Goal: Task Accomplishment & Management: Manage account settings

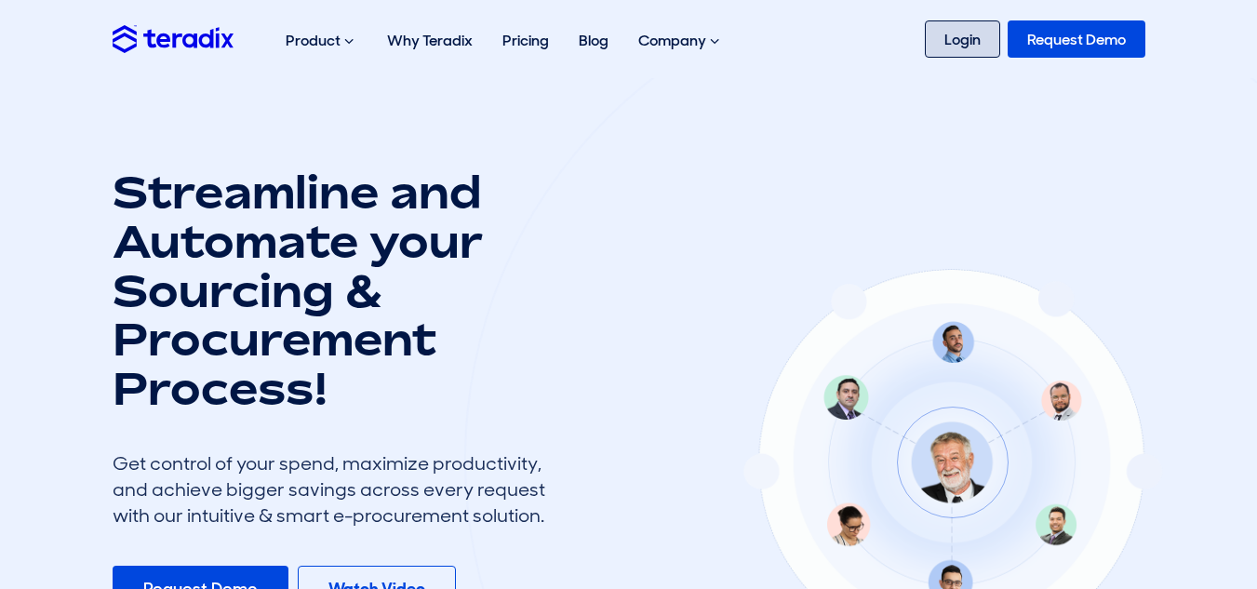
click at [977, 43] on link "Login" at bounding box center [962, 38] width 75 height 37
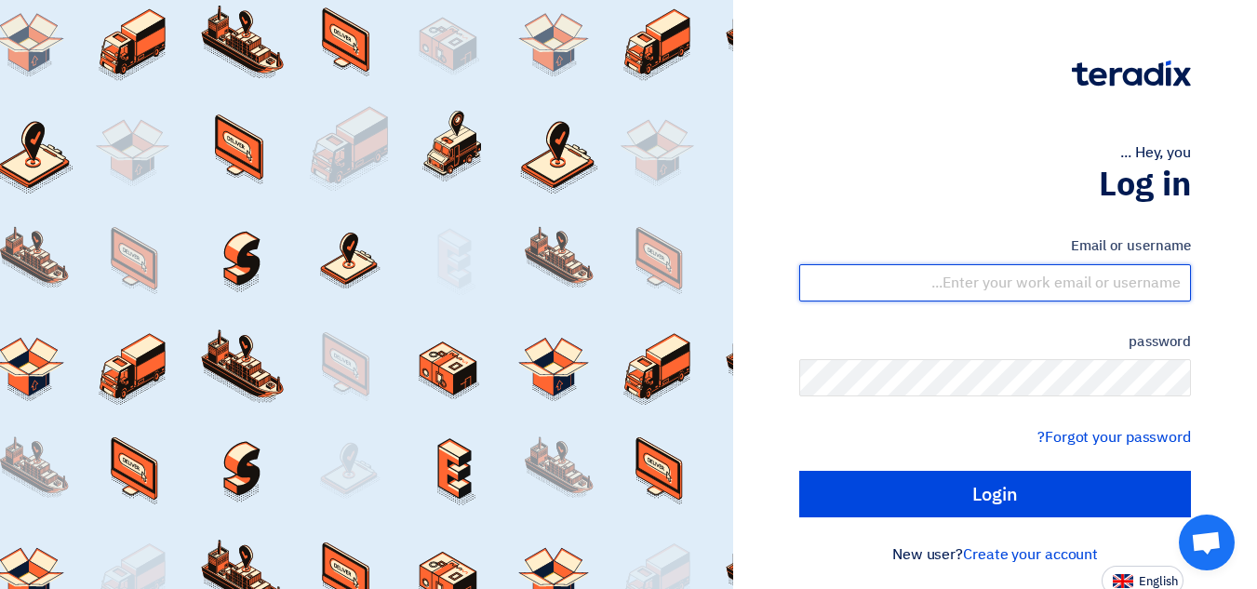
click at [1167, 282] on input "text" at bounding box center [995, 282] width 392 height 37
type input "[EMAIL_ADDRESS][DOMAIN_NAME]"
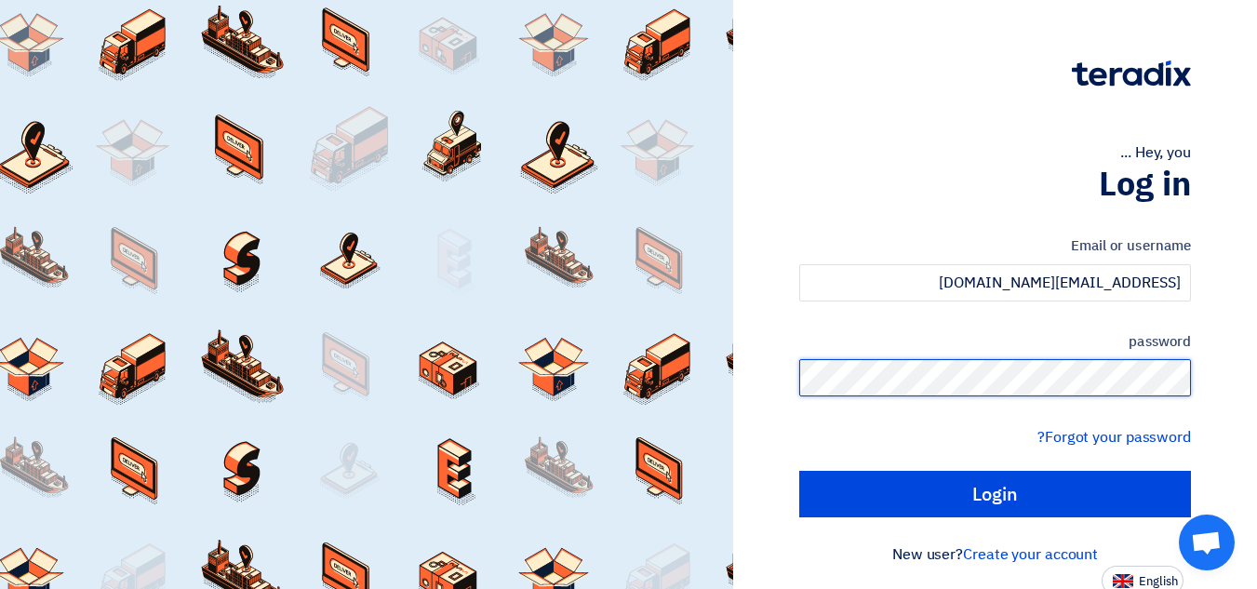
click at [799, 471] on input "Login" at bounding box center [995, 494] width 392 height 47
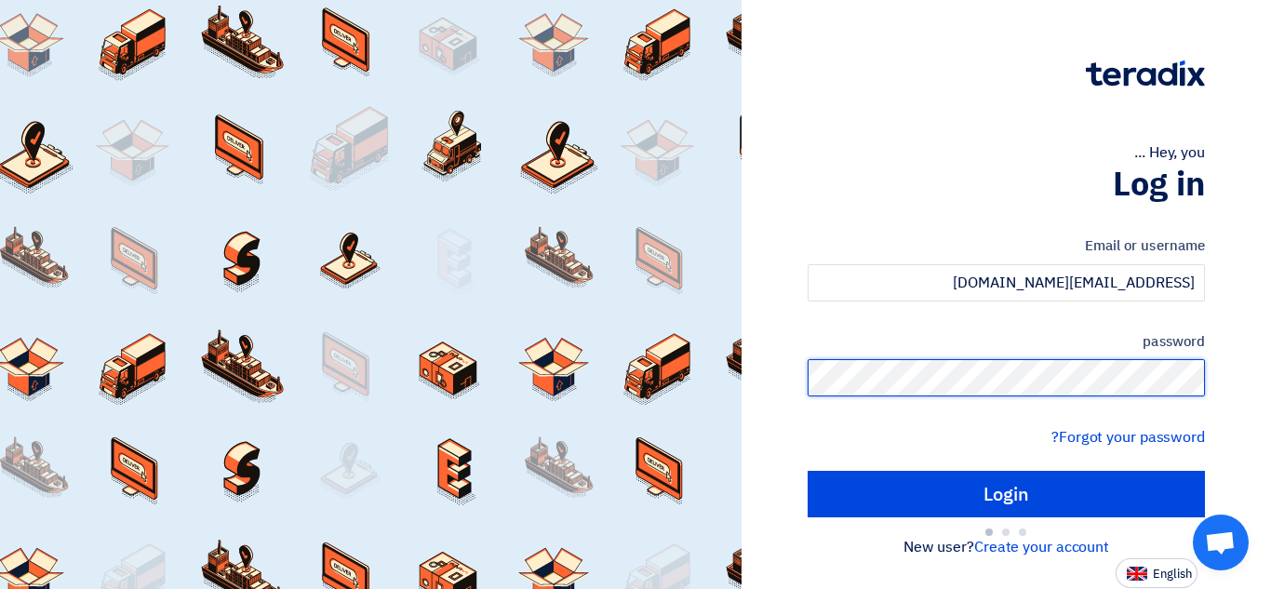
type input "Sign in"
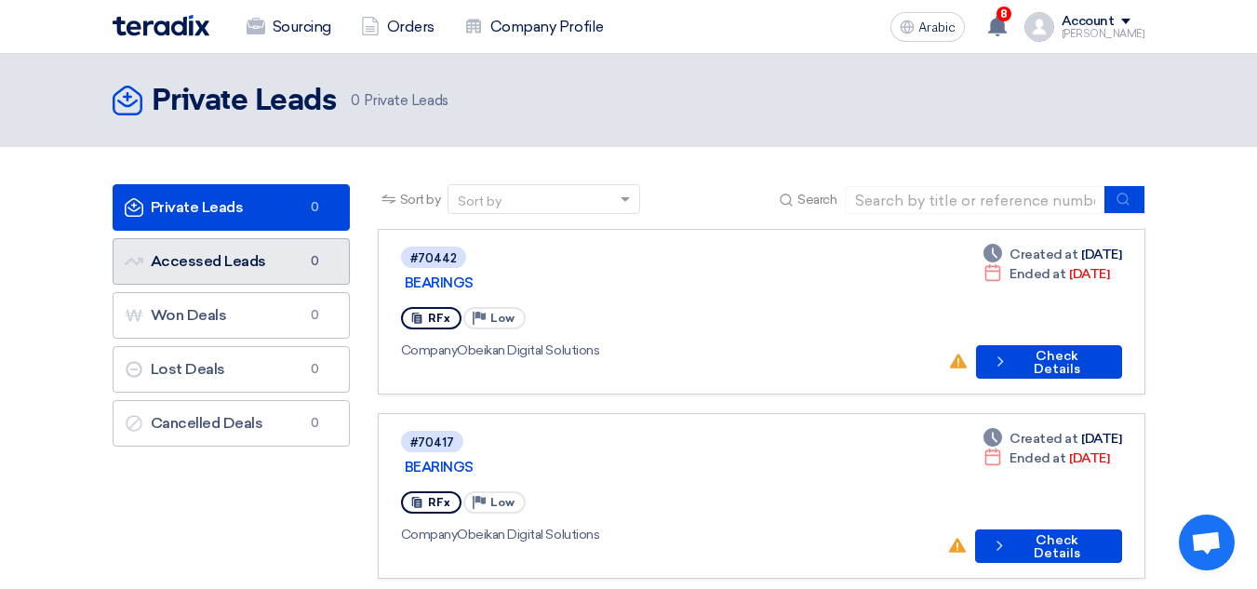
click at [243, 270] on link "Accessed Leads Accessed Leads 0" at bounding box center [231, 261] width 237 height 47
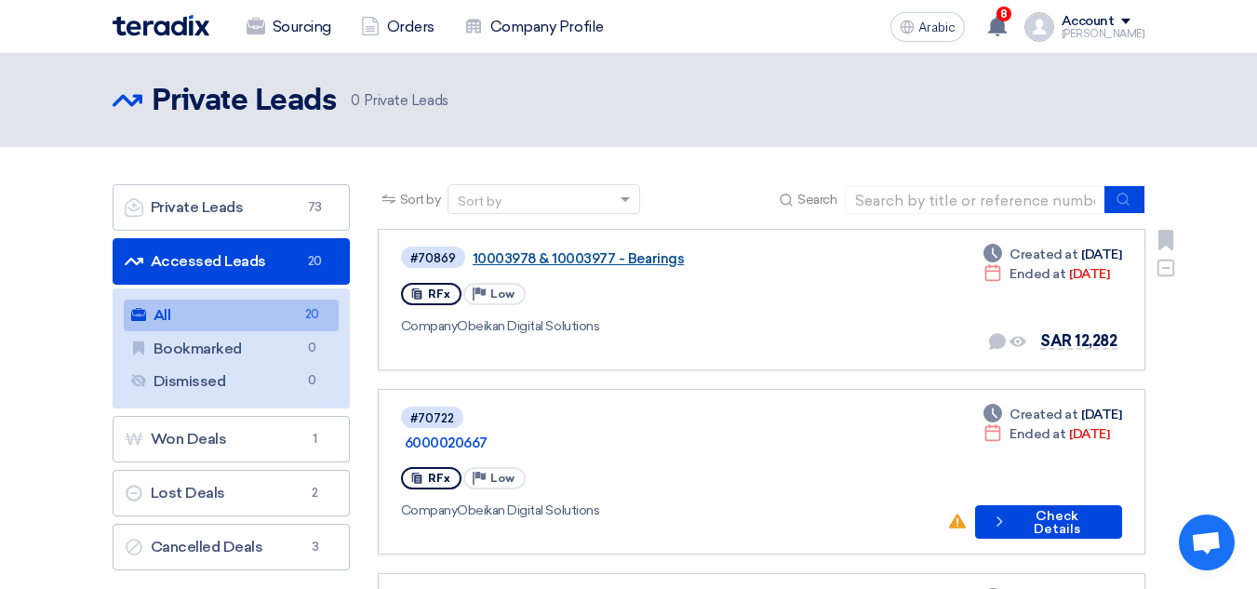
click at [626, 260] on font "10003978 & 10003977 - Bearings" at bounding box center [579, 258] width 212 height 17
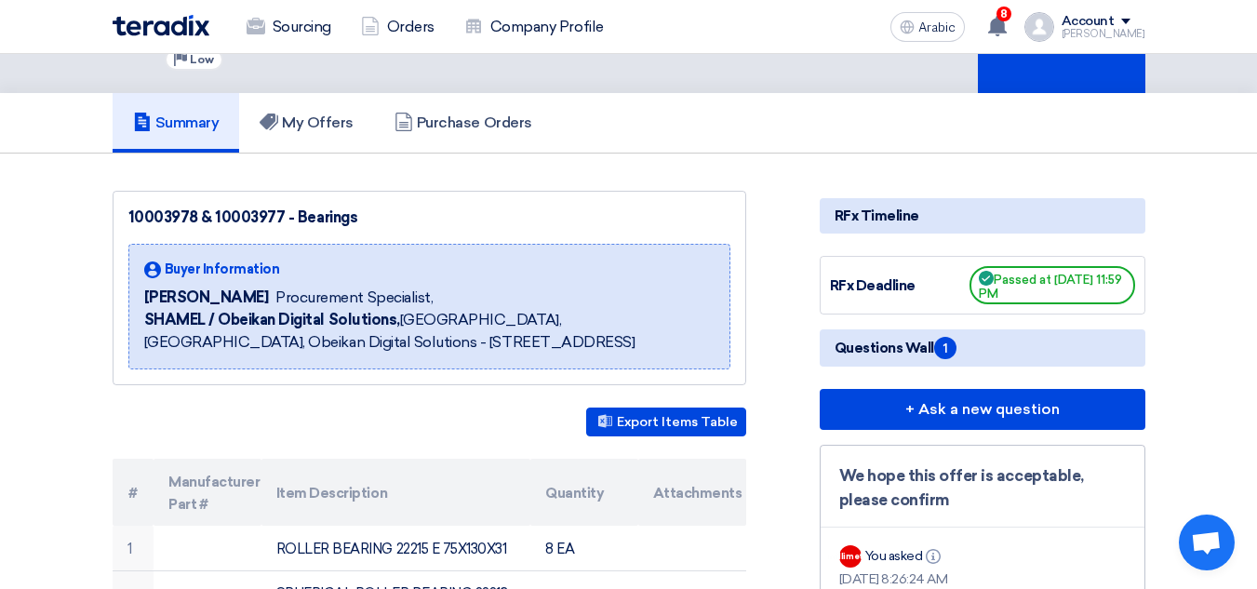
scroll to position [93, 0]
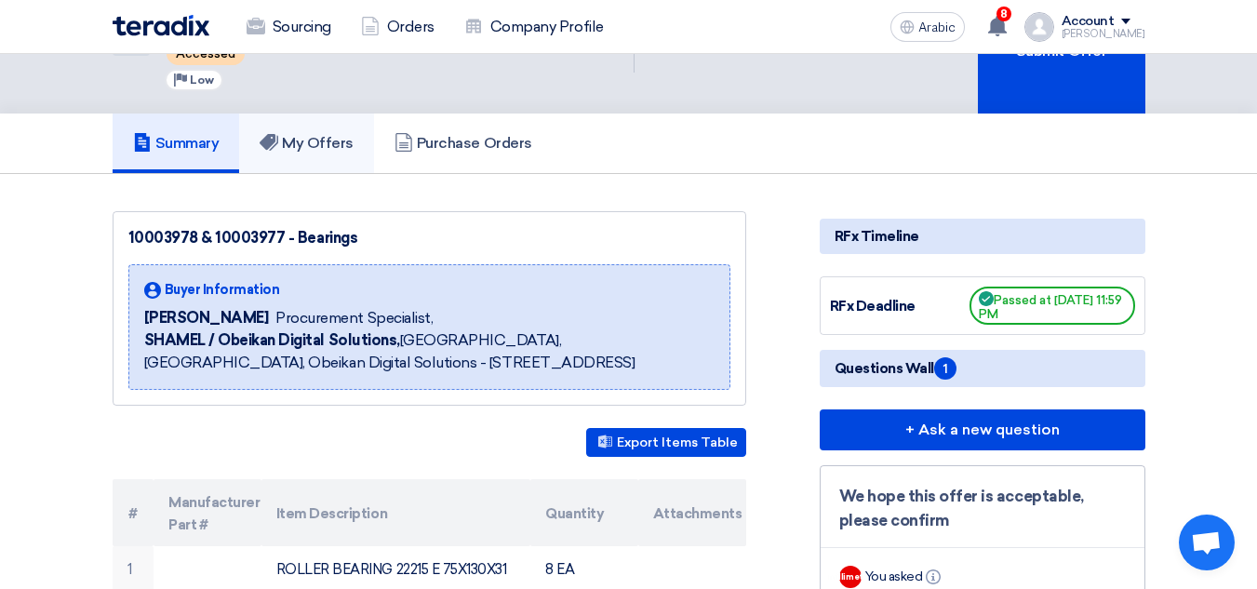
click at [329, 134] on font "My Offers" at bounding box center [318, 143] width 72 height 18
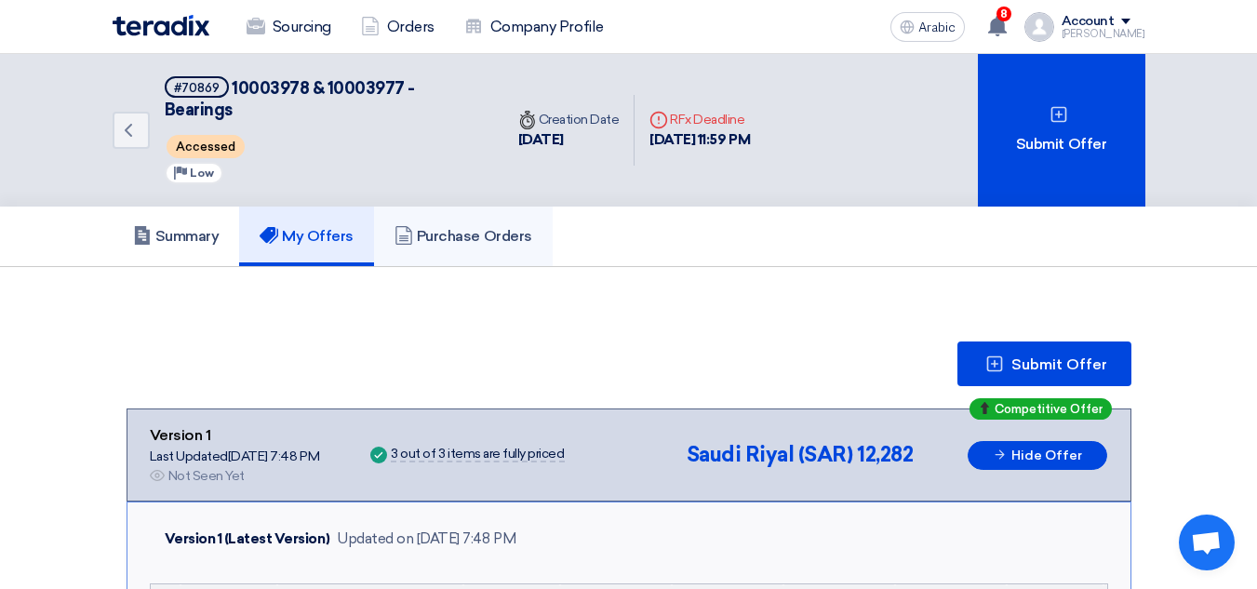
click at [468, 227] on font "Purchase Orders" at bounding box center [474, 236] width 115 height 18
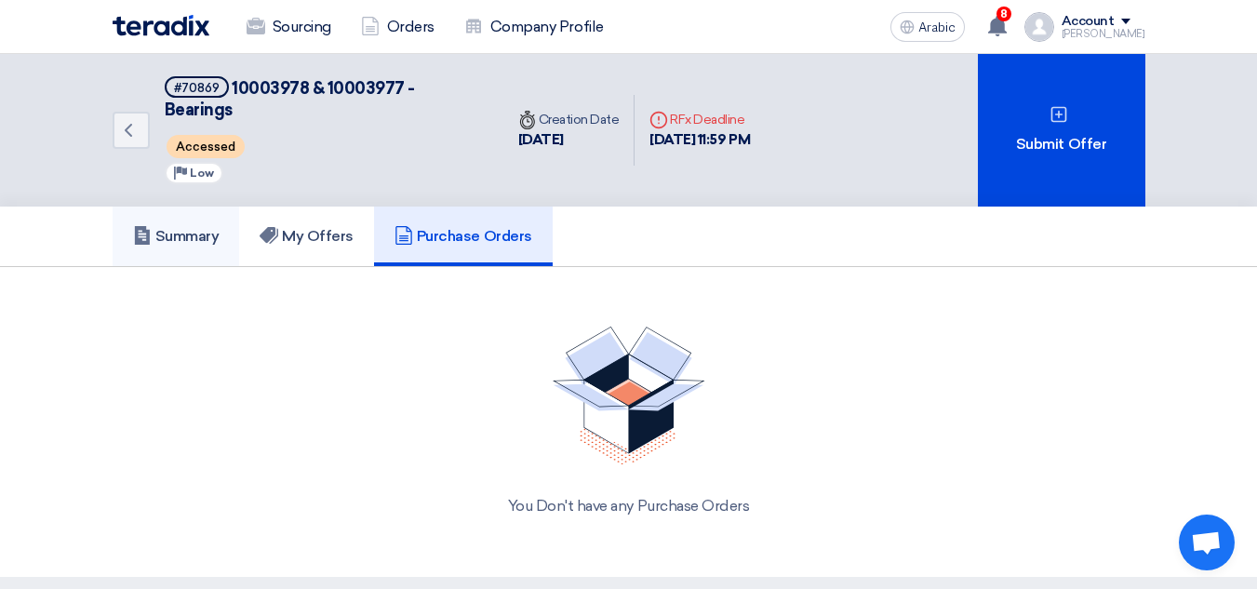
click at [167, 227] on font "Summary" at bounding box center [187, 236] width 64 height 18
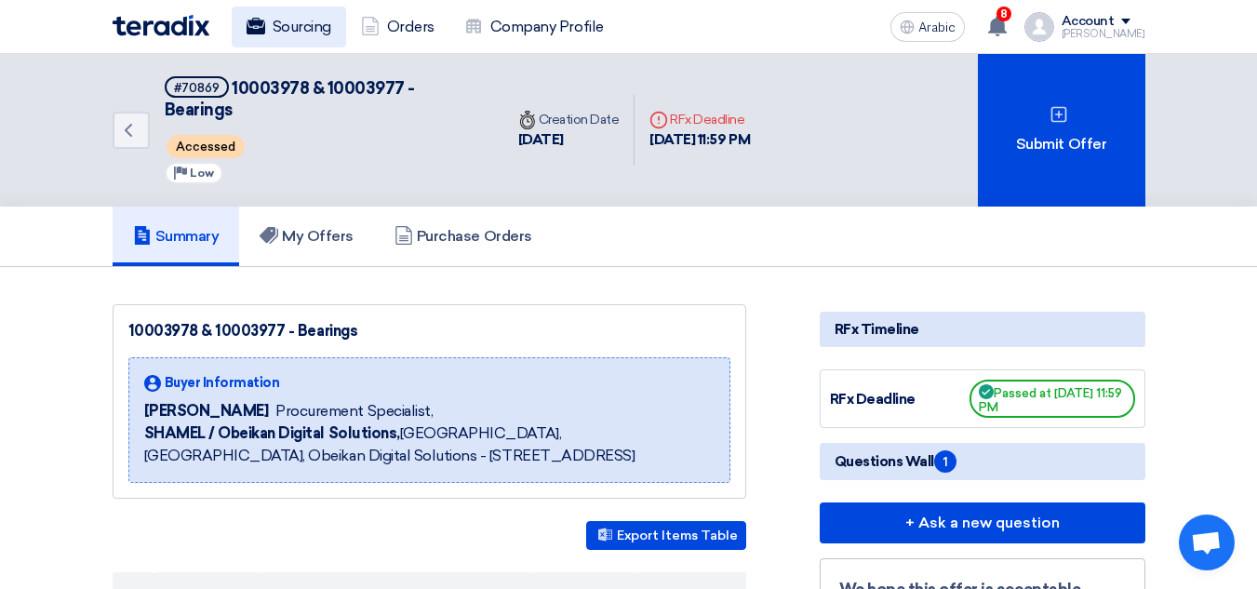
click at [308, 27] on font "Sourcing" at bounding box center [302, 27] width 59 height 18
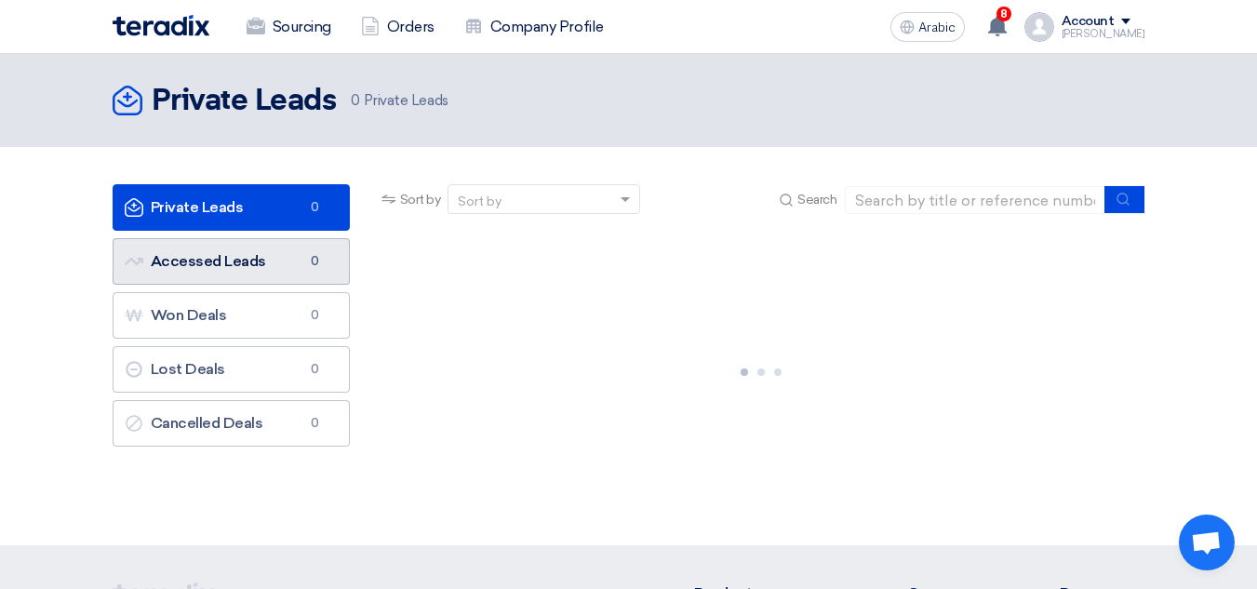
click at [244, 260] on link "Accessed Leads Accessed Leads 0" at bounding box center [231, 261] width 237 height 47
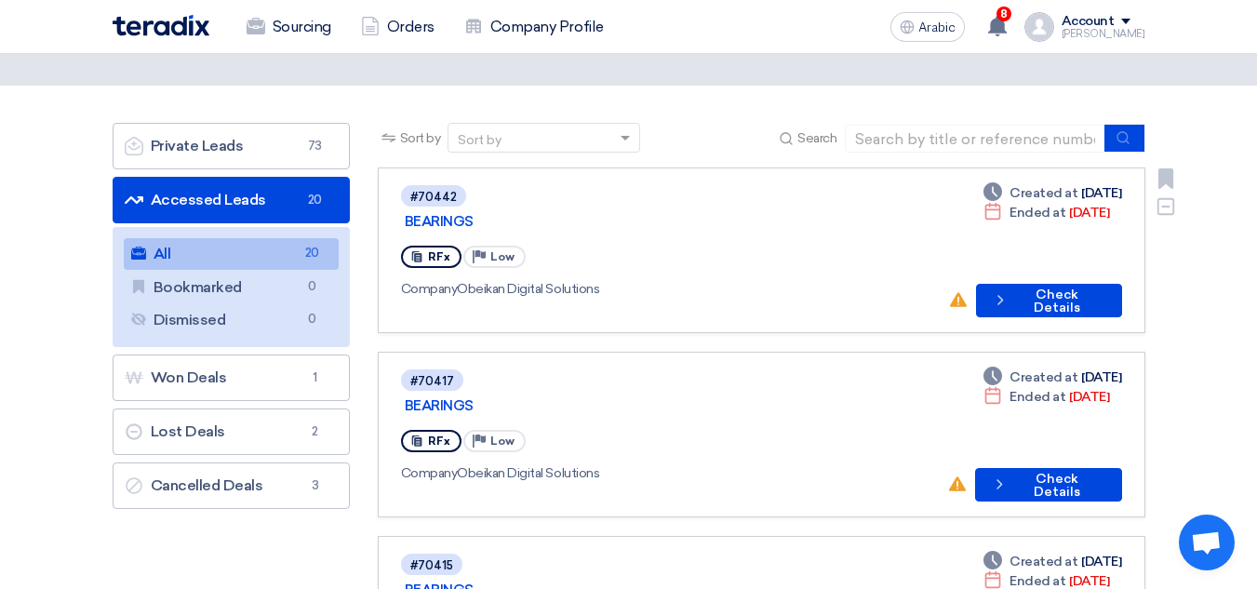
scroll to position [279, 0]
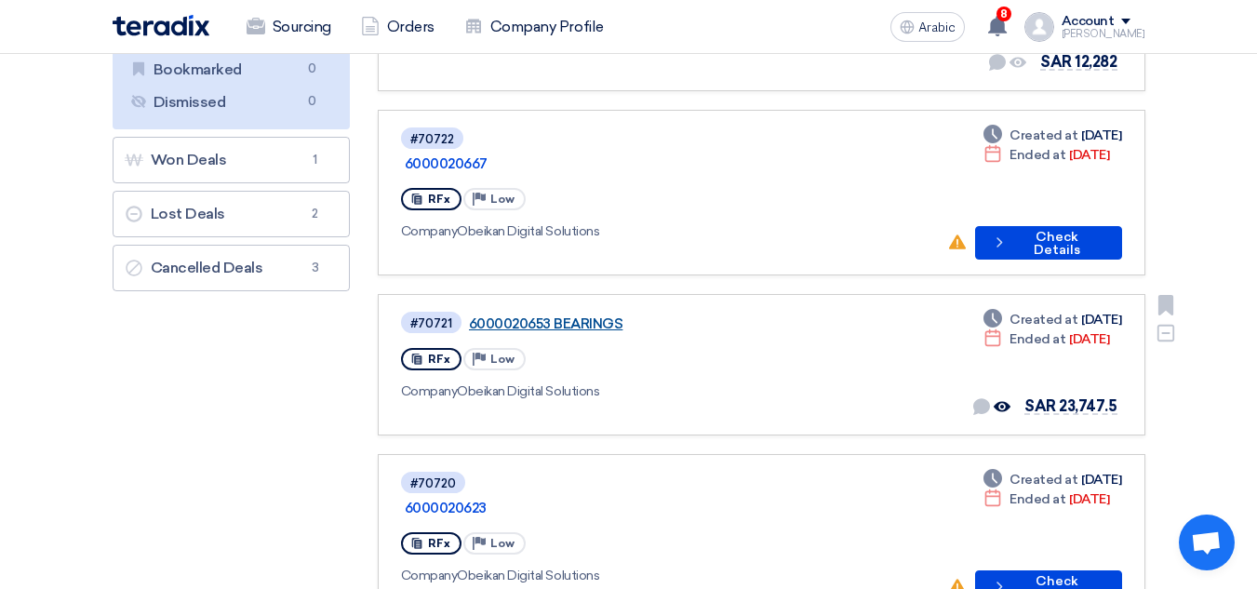
click at [569, 315] on font "6000020653 BEARINGS" at bounding box center [546, 323] width 154 height 17
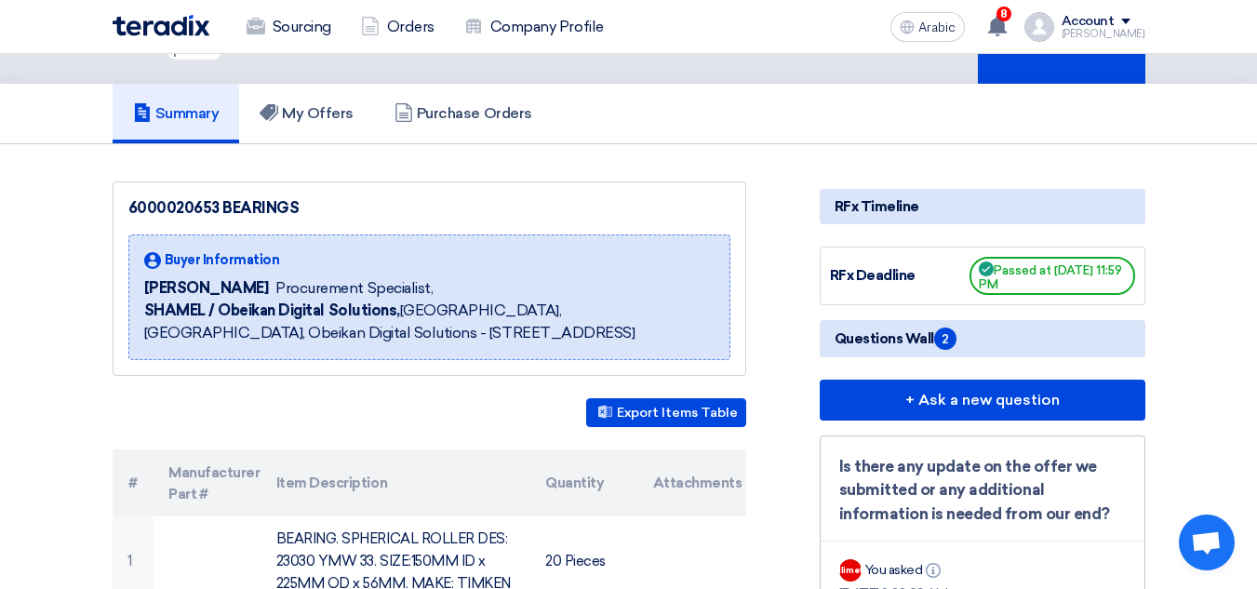
scroll to position [93, 0]
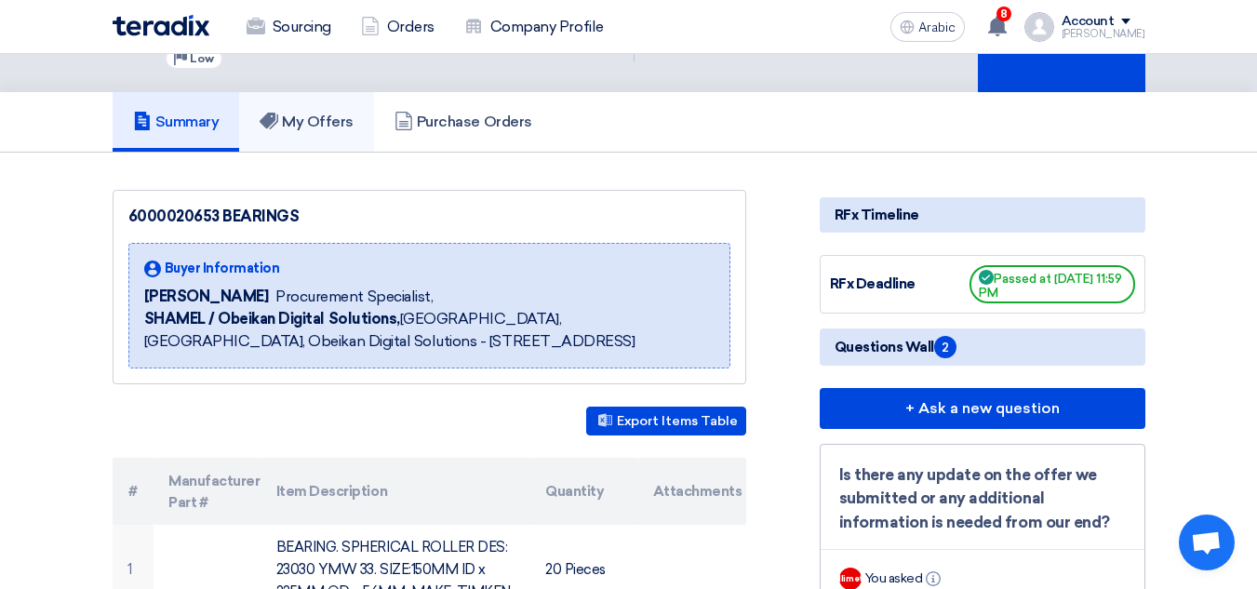
click at [324, 123] on font "My Offers" at bounding box center [318, 122] width 72 height 18
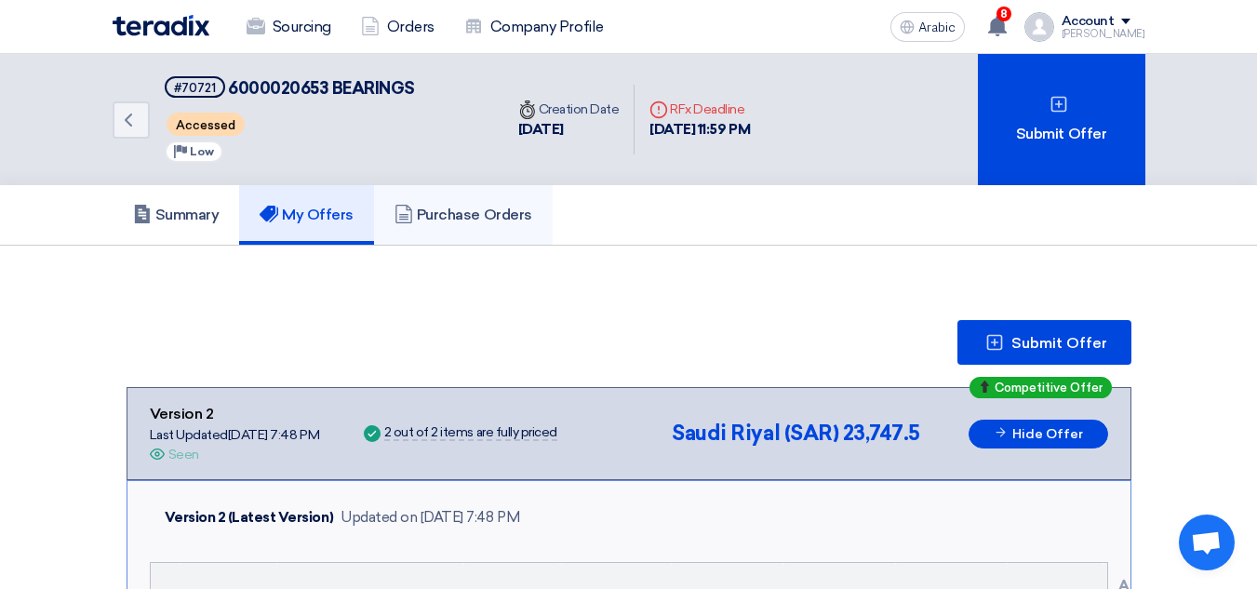
click at [476, 205] on link "Purchase Orders" at bounding box center [463, 215] width 179 height 60
